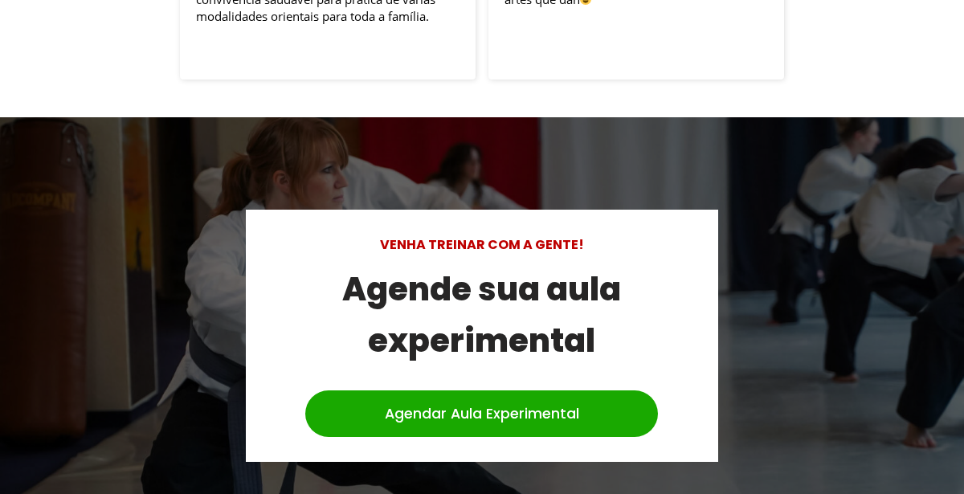
scroll to position [4751, 0]
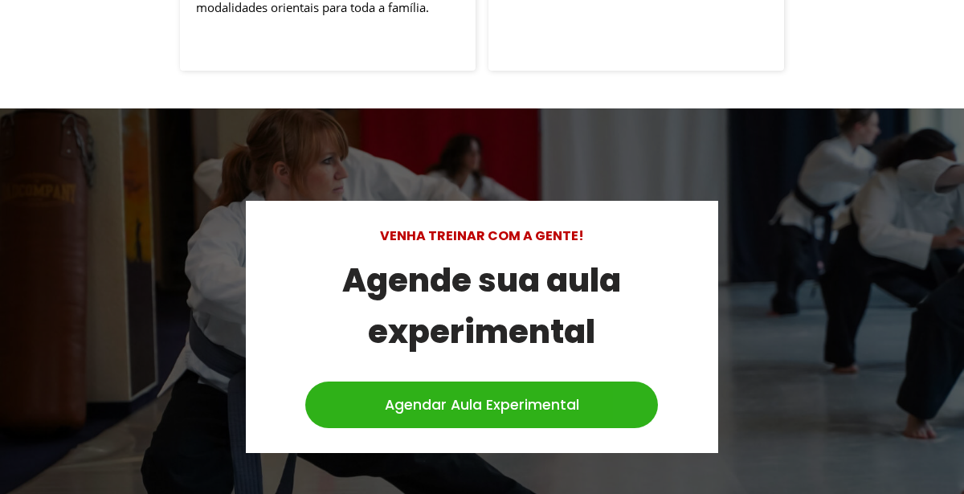
click at [458, 382] on link "Agendar Aula Experimental" at bounding box center [481, 405] width 353 height 47
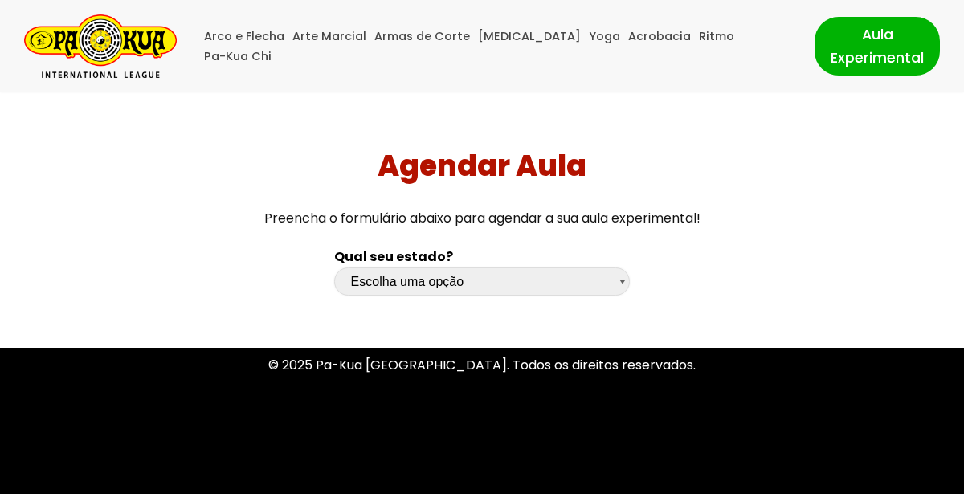
click at [526, 296] on select "Escolha uma opção [GEOGRAPHIC_DATA] [GEOGRAPHIC_DATA] [GEOGRAPHIC_DATA] [GEOGRA…" at bounding box center [482, 282] width 296 height 28
select select "sp"
click at [334, 268] on select "Escolha uma opção [GEOGRAPHIC_DATA] [GEOGRAPHIC_DATA] [GEOGRAPHIC_DATA] [GEOGRA…" at bounding box center [482, 282] width 296 height 28
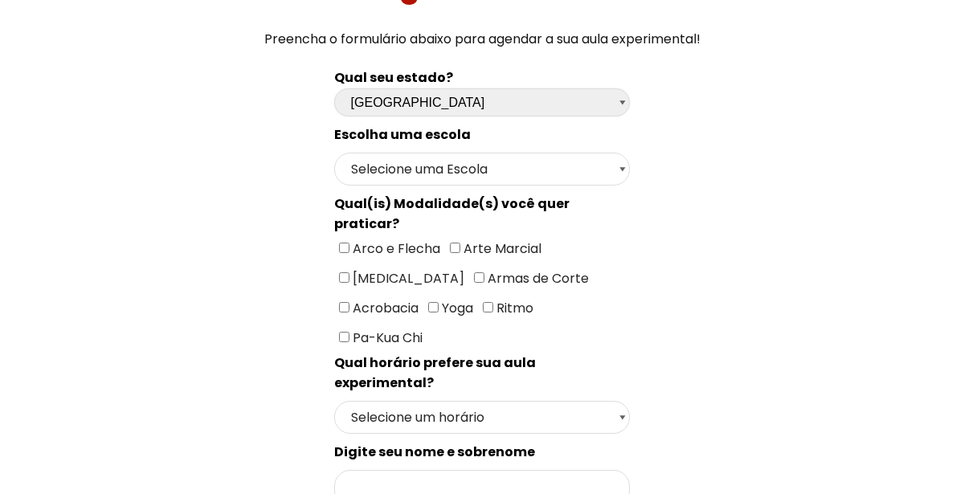
scroll to position [183, 0]
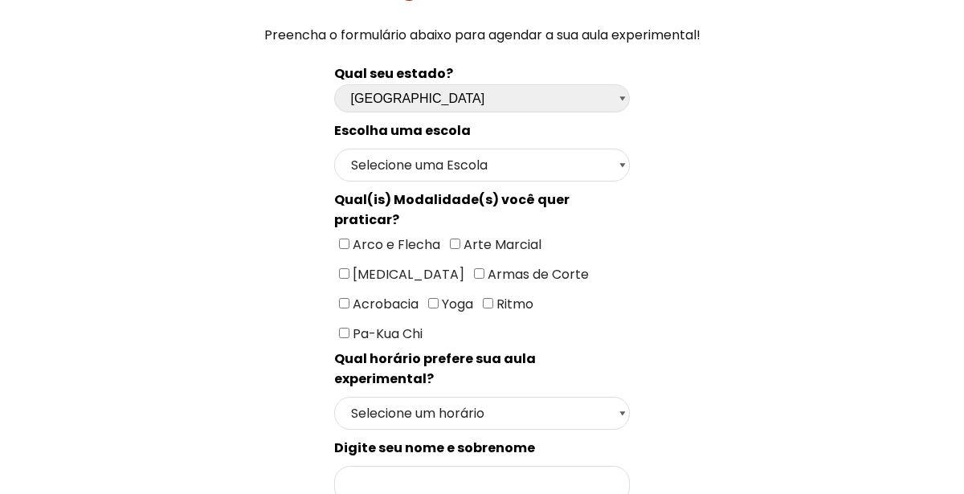
click at [349, 268] on input"] "[MEDICAL_DATA]" at bounding box center [344, 273] width 10 height 10
checkbox input"] "true"
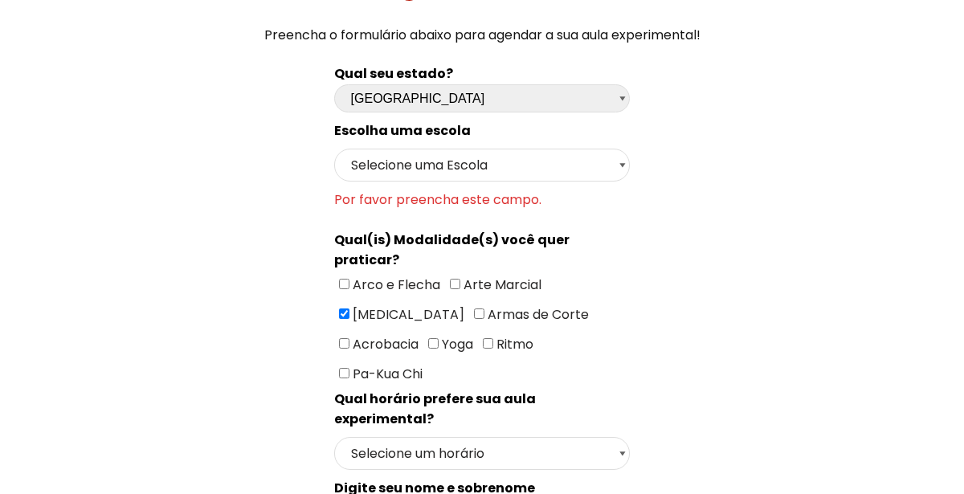
click at [439, 338] on input"] "Yoga" at bounding box center [433, 343] width 10 height 10
checkbox input"] "true"
click at [483, 338] on input"] "Ritmo" at bounding box center [488, 343] width 10 height 10
checkbox input"] "true"
click at [466, 437] on select "Selecione um horário Manhã Tarde Noite" at bounding box center [482, 453] width 296 height 33
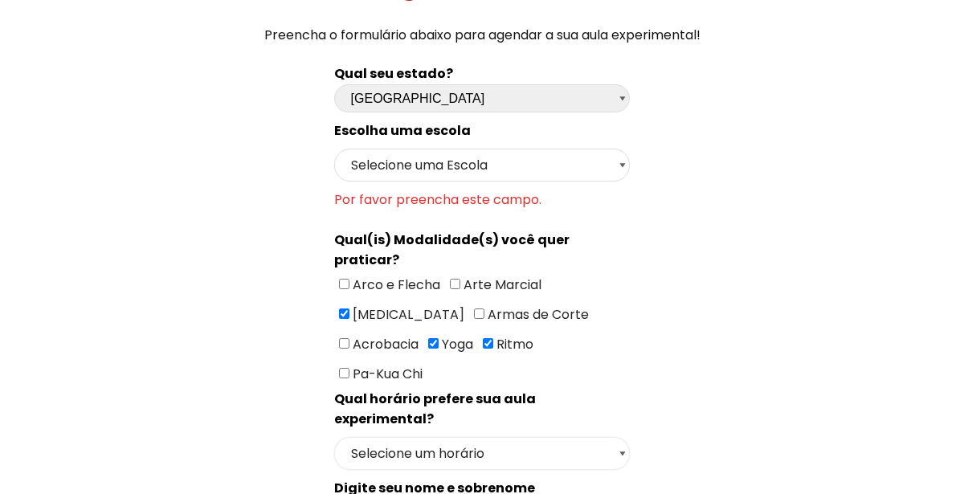
click at [466, 437] on select "Selecione um horário Manhã Tarde Noite" at bounding box center [482, 453] width 296 height 33
select select "Noite"
click at [334, 437] on select "Selecione um horário Manhã Tarde Noite" at bounding box center [482, 453] width 296 height 33
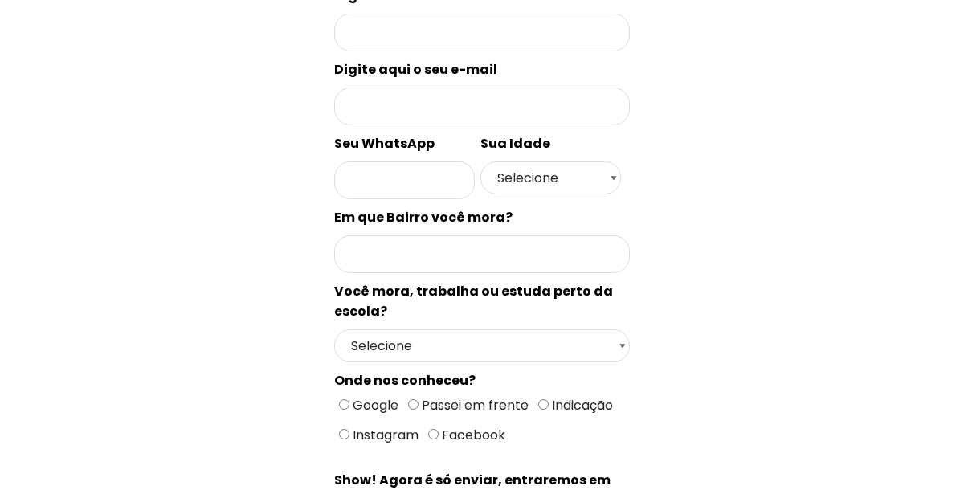
scroll to position [676, 0]
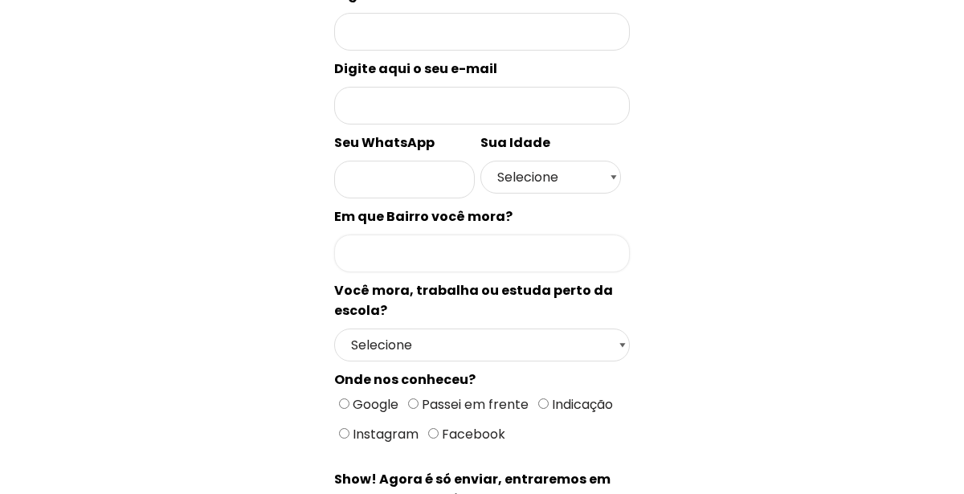
click at [513, 235] on input "Formulário de contacto" at bounding box center [482, 254] width 296 height 38
click at [648, 247] on div "Qual seu estado? Escolha uma opção [GEOGRAPHIC_DATA] [GEOGRAPHIC_DATA] [GEOGRAP…" at bounding box center [482, 87] width 675 height 1052
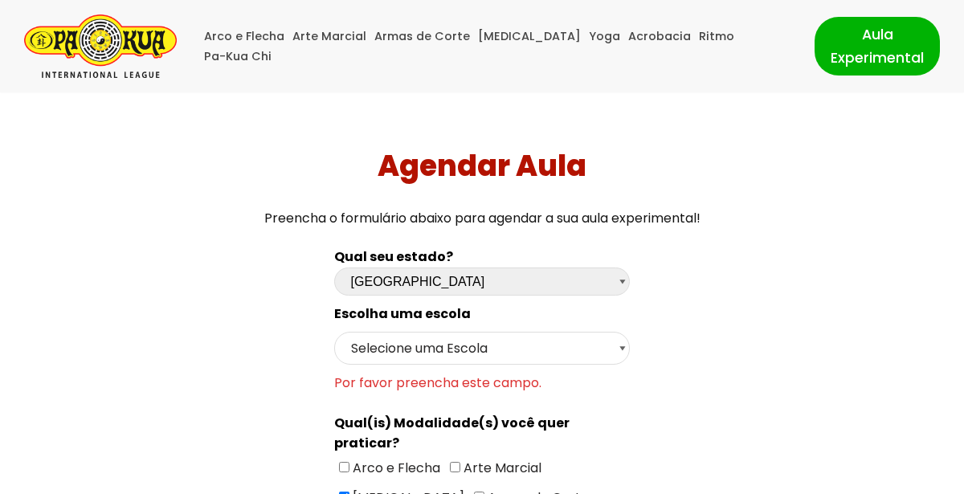
click at [62, 37] on img "Pa-Kua Brasil Uma Escola de conhecimentos orientais para toda a família. Foco, …" at bounding box center [100, 45] width 153 height 63
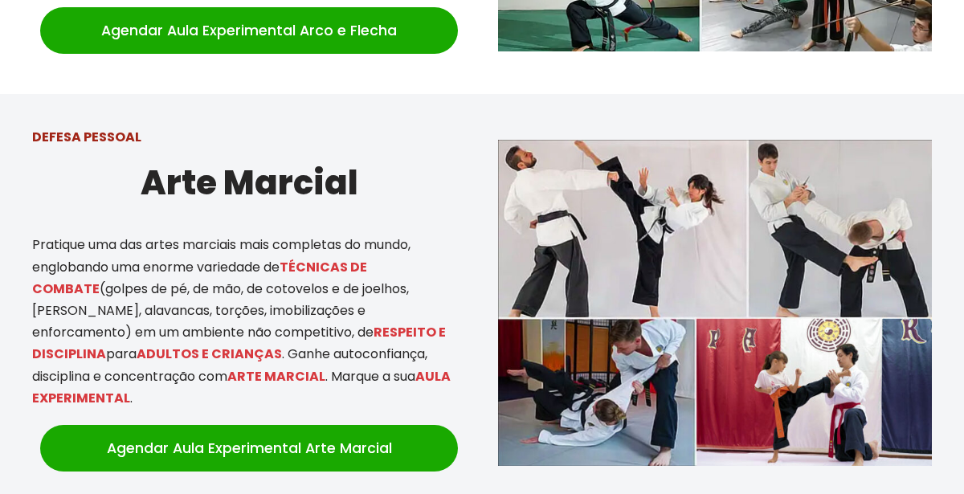
scroll to position [912, 0]
